Goal: Find specific page/section: Find specific page/section

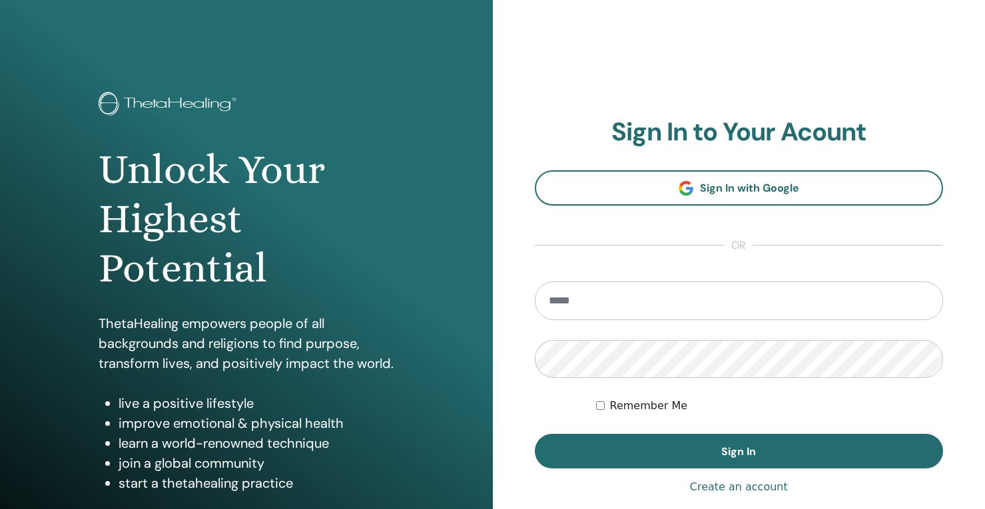
click at [752, 192] on span "Sign In with Google" at bounding box center [749, 188] width 99 height 14
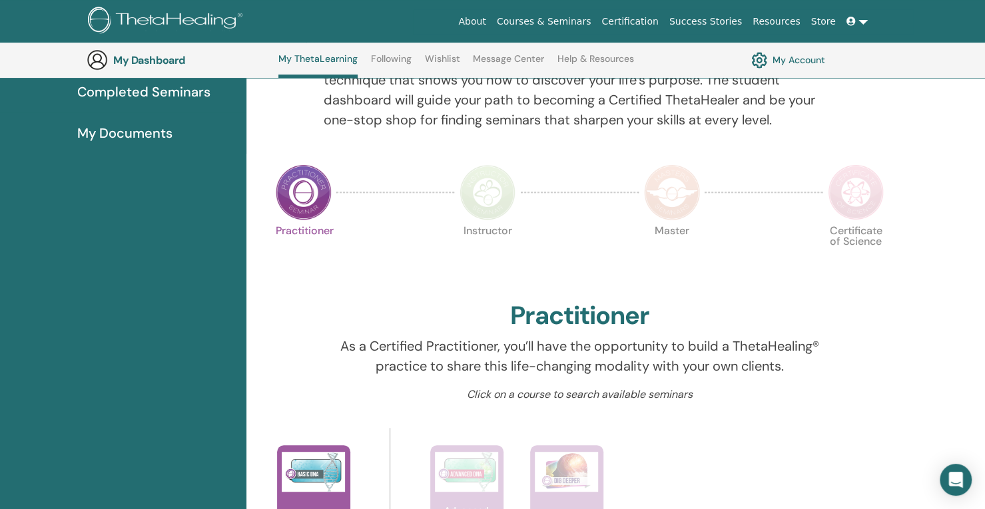
scroll to position [189, 0]
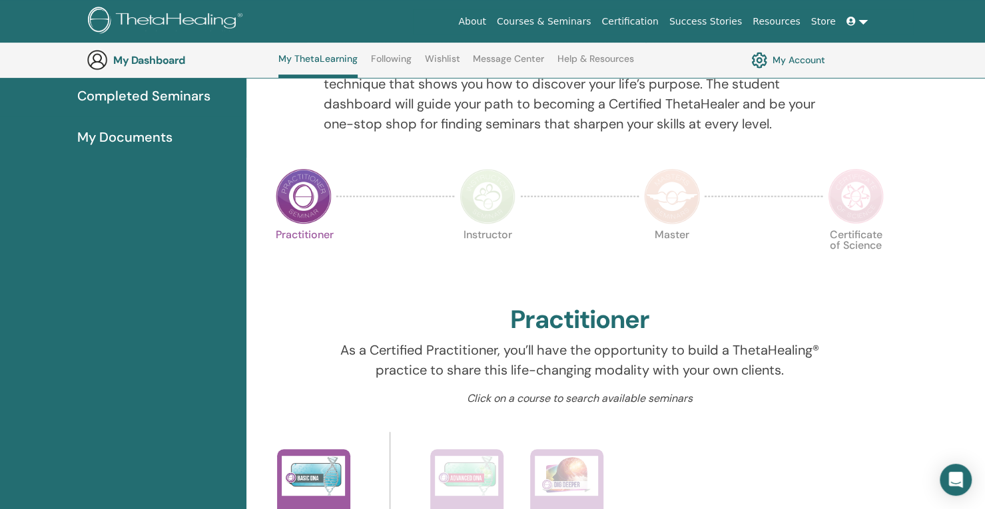
click at [497, 57] on link "Message Center" at bounding box center [508, 63] width 71 height 21
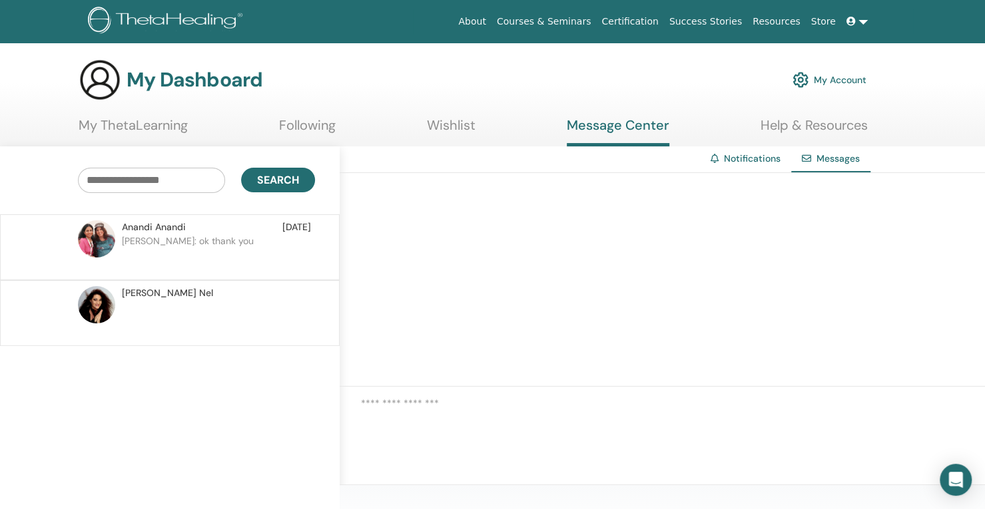
click at [182, 232] on span "Anandi Anandi" at bounding box center [154, 227] width 64 height 14
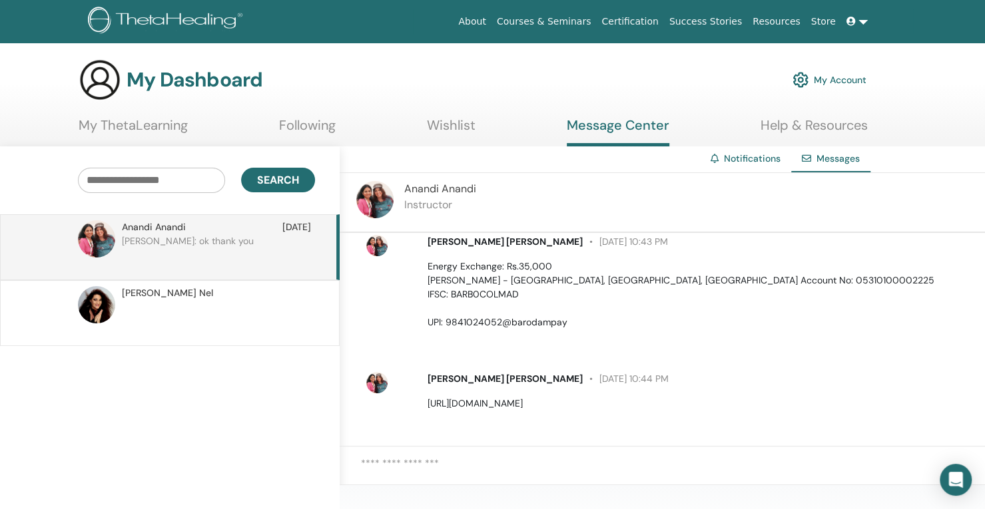
scroll to position [111, 0]
drag, startPoint x: 426, startPoint y: 404, endPoint x: 574, endPoint y: 402, distance: 147.8
click at [574, 402] on p "http://www.holisticinnovation.org/" at bounding box center [698, 402] width 542 height 14
copy p "http://www.holisticinnovation.org/"
